Goal: Task Accomplishment & Management: Use online tool/utility

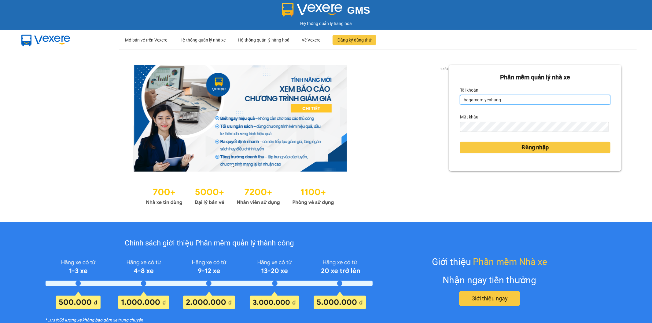
click at [502, 96] on input "bagamdm.yenhung" at bounding box center [535, 100] width 150 height 10
drag, startPoint x: 507, startPoint y: 102, endPoint x: 423, endPoint y: 90, distance: 85.0
click at [423, 90] on div "1 of 3 Phần mềm quản lý nhà xe Tài khoản bagamdm.yenhung Mật khẩu Đăng nhập" at bounding box center [326, 136] width 652 height 173
drag, startPoint x: 502, startPoint y: 101, endPoint x: 456, endPoint y: 103, distance: 45.6
click at [460, 103] on input "bagamdm.yenhung" at bounding box center [535, 100] width 150 height 10
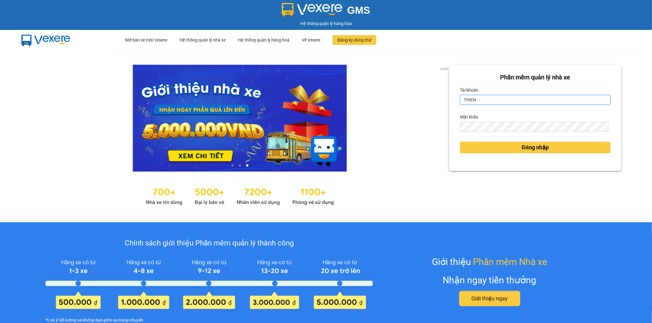
type input "thienbao.yenhung"
click at [434, 124] on div "3 of 3 Phần mềm quản lý nhà xe Tài khoản thienbao.yenhung Mật khẩu Đăng nhập" at bounding box center [326, 136] width 652 height 173
click at [455, 131] on div "Phần mềm quản lý nhà xe Tài khoản thienbao.yenhung Mật khẩu Đăng nhập" at bounding box center [535, 118] width 172 height 106
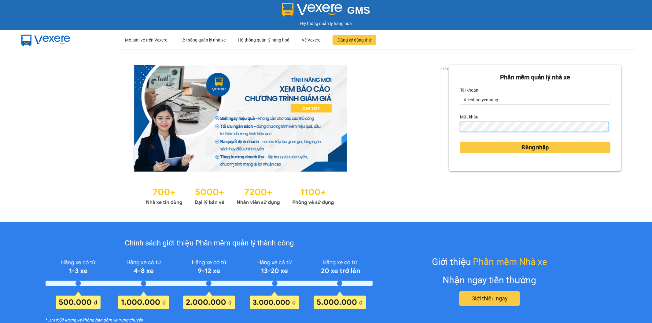
click at [460, 142] on button "Đăng nhập" at bounding box center [535, 148] width 150 height 12
click at [463, 141] on div "Đăng nhập" at bounding box center [535, 147] width 150 height 17
click at [464, 144] on div "Phần mềm quản lý nhà xe Tài khoản thienbao.yenhung Mật khẩu Đăng nhập" at bounding box center [535, 136] width 172 height 142
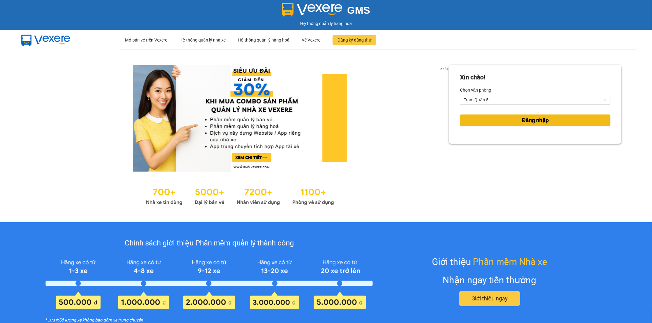
click at [489, 124] on button "Đăng nhập" at bounding box center [535, 121] width 150 height 12
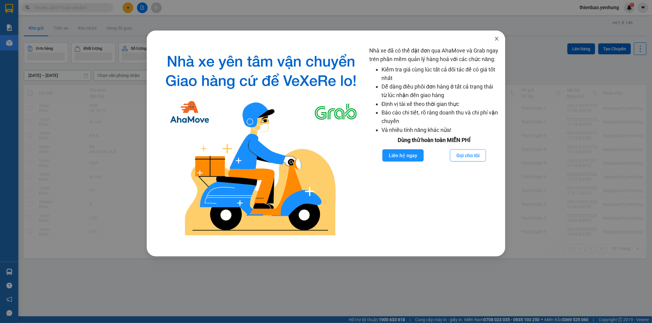
click at [496, 39] on icon "close" at bounding box center [496, 38] width 5 height 5
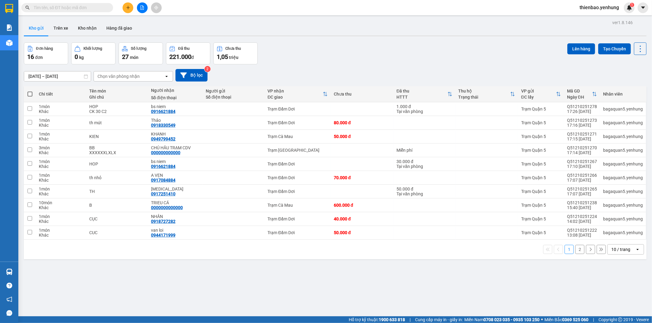
click at [589, 10] on span "thienbao.yenhung" at bounding box center [599, 8] width 49 height 8
click at [588, 16] on span "Đăng xuất" at bounding box center [602, 19] width 37 height 7
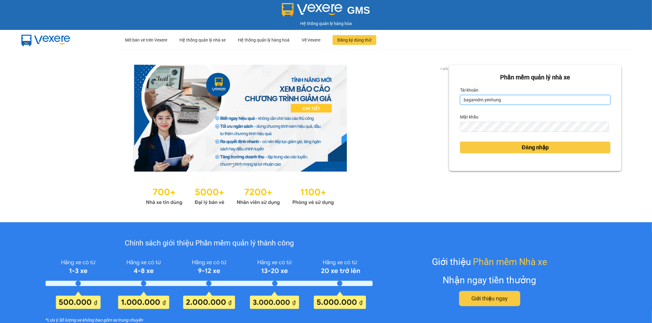
drag, startPoint x: 503, startPoint y: 104, endPoint x: 411, endPoint y: 101, distance: 92.1
click at [411, 101] on div "1 of 3 Phần mềm quản lý nhà xe Tài khoản bagamdm.yenhung Mật khẩu Đăng nhập" at bounding box center [326, 136] width 652 height 173
drag, startPoint x: 507, startPoint y: 98, endPoint x: 453, endPoint y: 101, distance: 53.9
click at [453, 101] on div "Phần mềm quản lý nhà xe Tài khoản bagamdm.yenhung Mật khẩu Đăng nhập" at bounding box center [535, 118] width 172 height 106
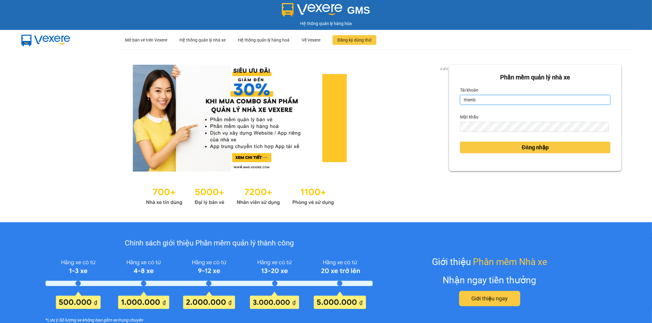
type input "thienbao.yenhung"
click at [427, 126] on div "2 of 3 Phần mềm quản lý nhà xe Tài khoản thienbao.yenhung Mật khẩu Đăng nhập" at bounding box center [326, 136] width 652 height 173
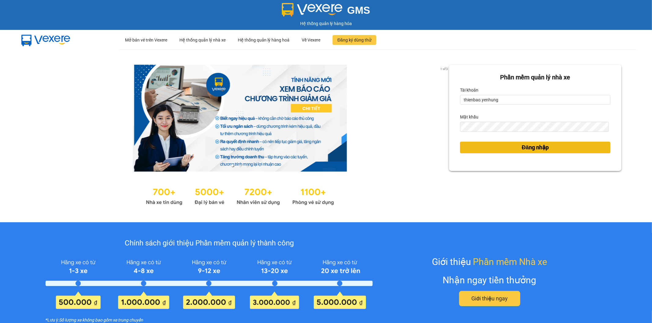
click at [482, 148] on button "Đăng nhập" at bounding box center [535, 148] width 150 height 12
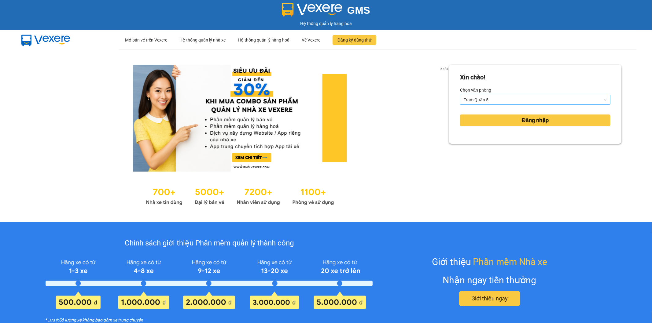
click at [500, 103] on span "Trạm Quận 5" at bounding box center [535, 99] width 143 height 9
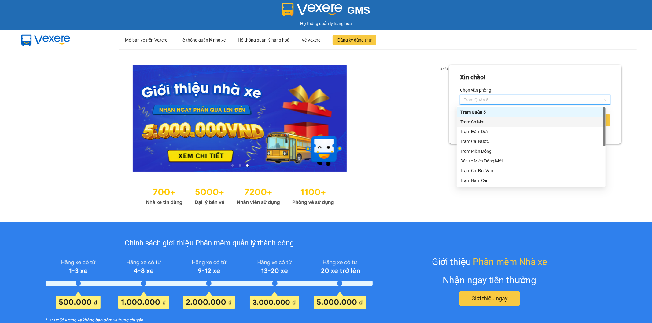
click at [490, 124] on div "Trạm Cà Mau" at bounding box center [531, 122] width 142 height 7
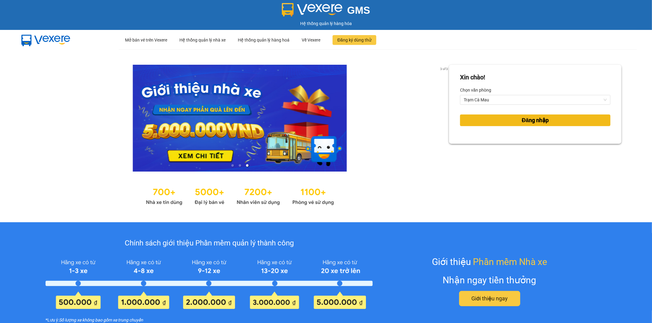
click at [490, 122] on button "Đăng nhập" at bounding box center [535, 121] width 150 height 12
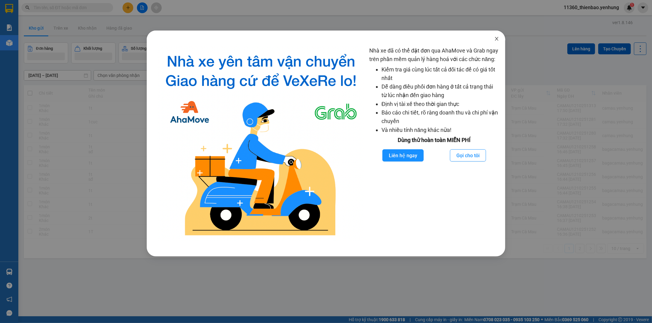
click at [499, 42] on span "Close" at bounding box center [496, 39] width 17 height 17
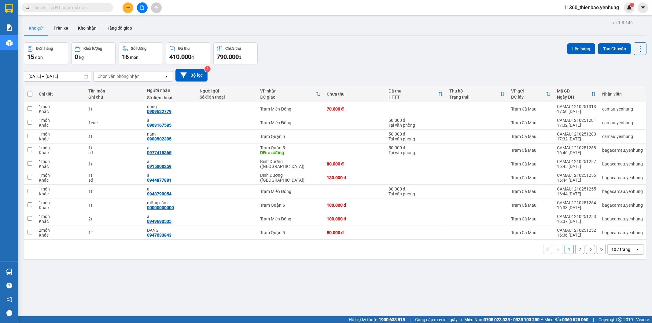
click at [616, 251] on div "10 / trang" at bounding box center [621, 250] width 19 height 6
click at [621, 243] on ul "5 / trang 10 / trang 20 / trang 50 / trang 80 / trang 100 / trang" at bounding box center [620, 209] width 37 height 71
click at [621, 238] on span "100 / trang" at bounding box center [618, 237] width 22 height 6
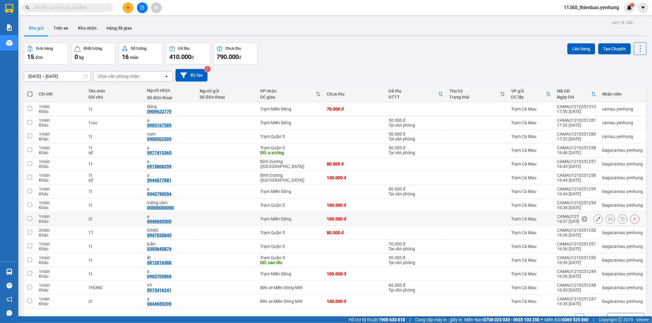
scroll to position [28, 0]
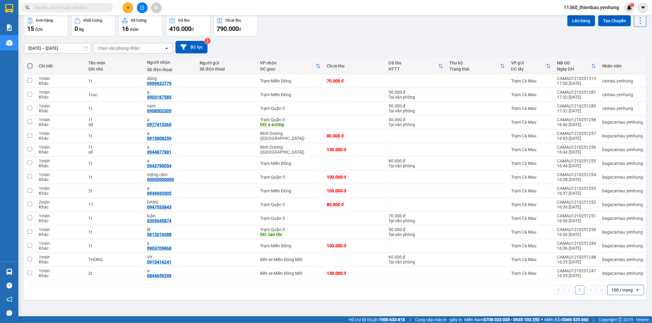
click at [102, 7] on input "text" at bounding box center [70, 7] width 72 height 7
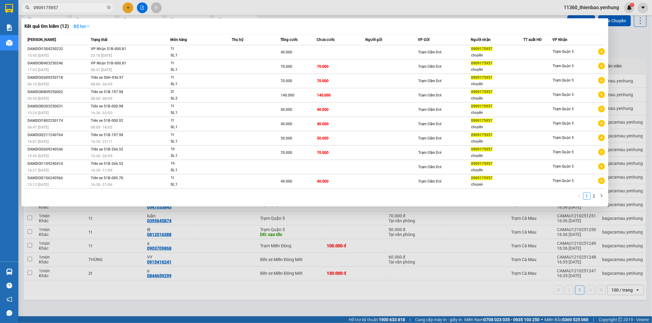
type input "0909175957"
click at [79, 27] on strong "Bộ lọc" at bounding box center [82, 26] width 17 height 5
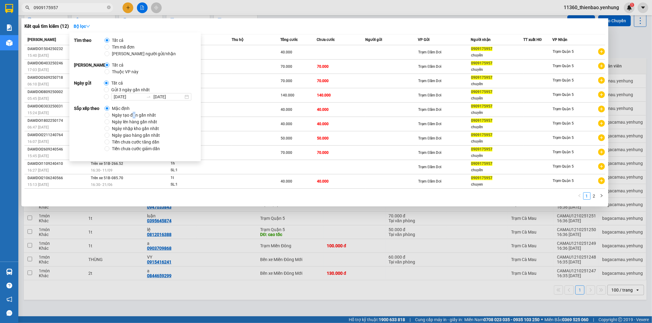
drag, startPoint x: 132, startPoint y: 118, endPoint x: 135, endPoint y: 113, distance: 5.9
click at [135, 113] on span "Ngày tạo đơn gần nhất" at bounding box center [133, 115] width 49 height 7
click at [109, 113] on input "Ngày tạo đơn gần nhất" at bounding box center [107, 115] width 5 height 5
radio input "true"
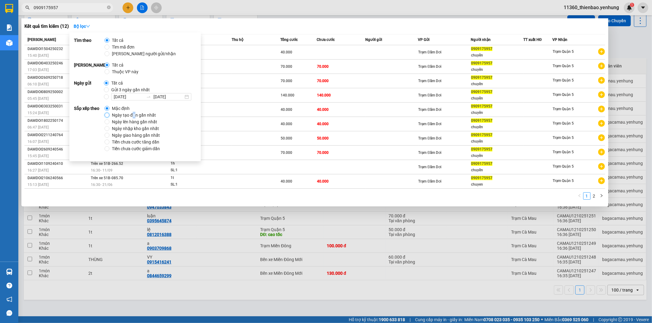
radio input "false"
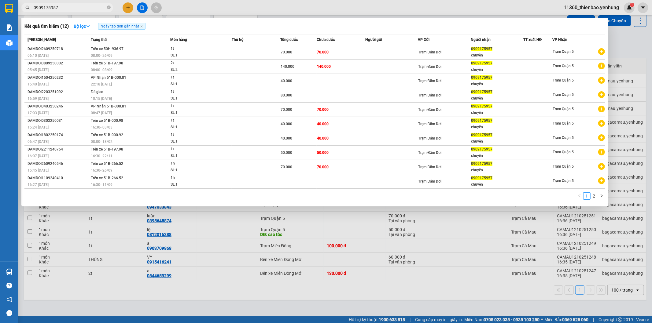
click at [207, 24] on div "Kết quả tìm kiếm ( 12 ) Bộ lọc Ngày tạo đơn gần nhất" at bounding box center [314, 26] width 581 height 10
click at [108, 6] on icon "close-circle" at bounding box center [109, 8] width 4 height 4
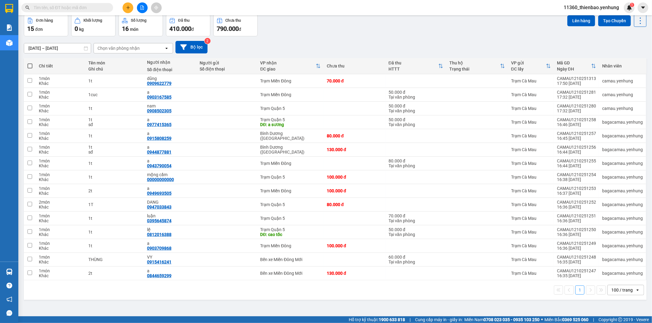
click at [95, 6] on input "text" at bounding box center [70, 7] width 72 height 7
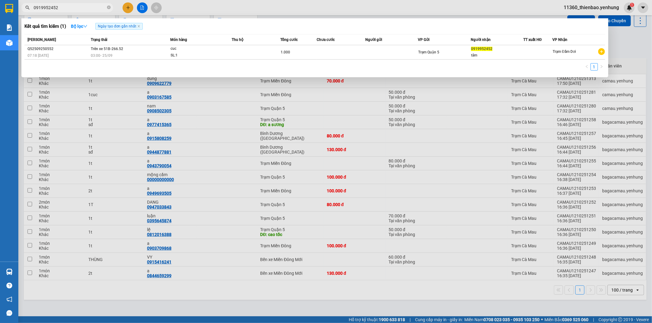
type input "0919952452"
click at [100, 6] on input "0919952452" at bounding box center [70, 7] width 72 height 7
drag, startPoint x: 113, startPoint y: 56, endPoint x: 113, endPoint y: 61, distance: 5.5
click at [113, 61] on div "Mã ĐH Trạng thái Món hàng Thu hộ Tổng cước Chưa cước Người gửi VP Gửi Người nhậ…" at bounding box center [314, 54] width 581 height 40
click at [117, 63] on div "1" at bounding box center [314, 68] width 581 height 11
